Goal: Task Accomplishment & Management: Manage account settings

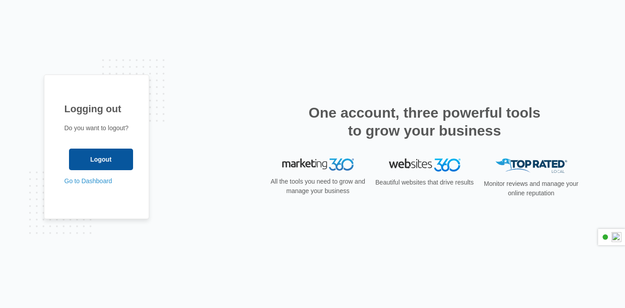
click at [111, 150] on input "Logout" at bounding box center [101, 159] width 64 height 22
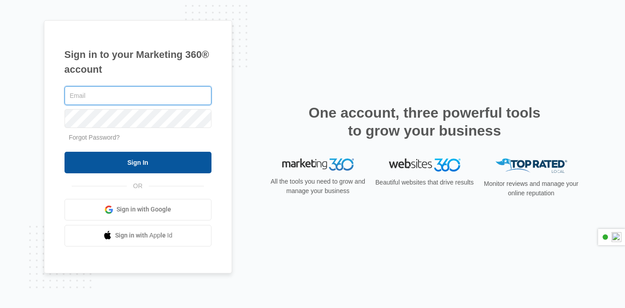
type input "oakmeadowranchevents@gmail.com"
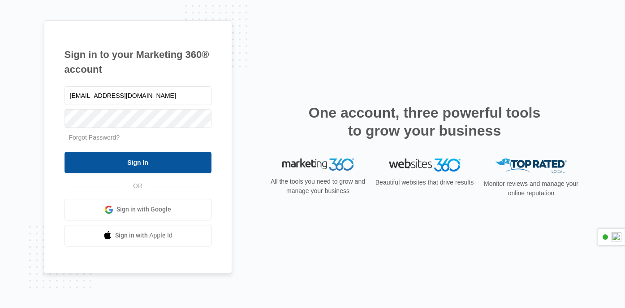
click at [133, 152] on input "Sign In" at bounding box center [138, 163] width 147 height 22
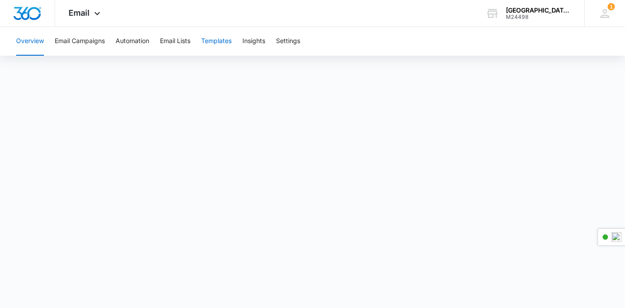
click at [217, 44] on button "Templates" at bounding box center [216, 41] width 30 height 29
